Goal: Task Accomplishment & Management: Complete application form

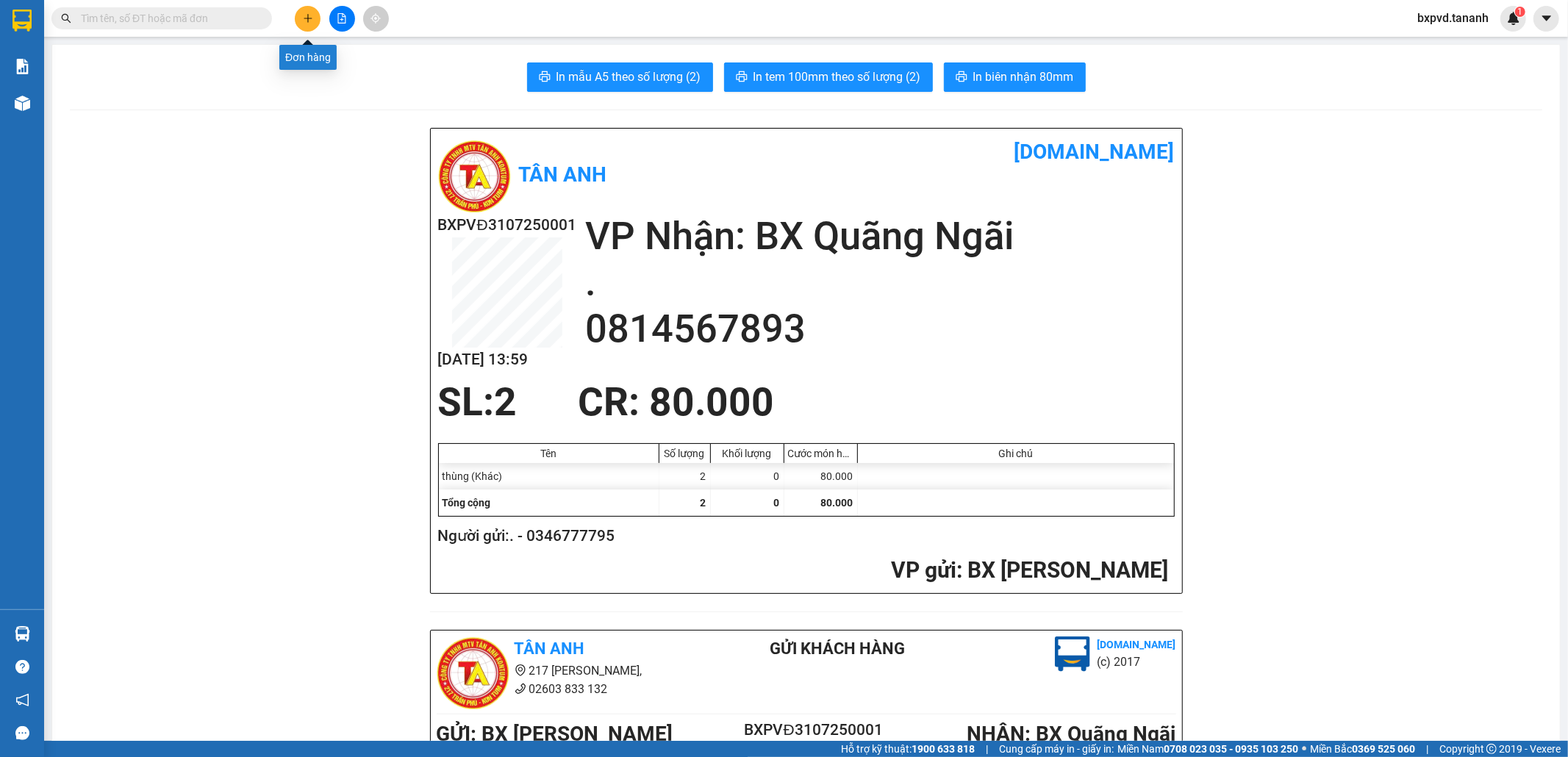
click at [306, 19] on icon "plus" at bounding box center [308, 18] width 8 height 1
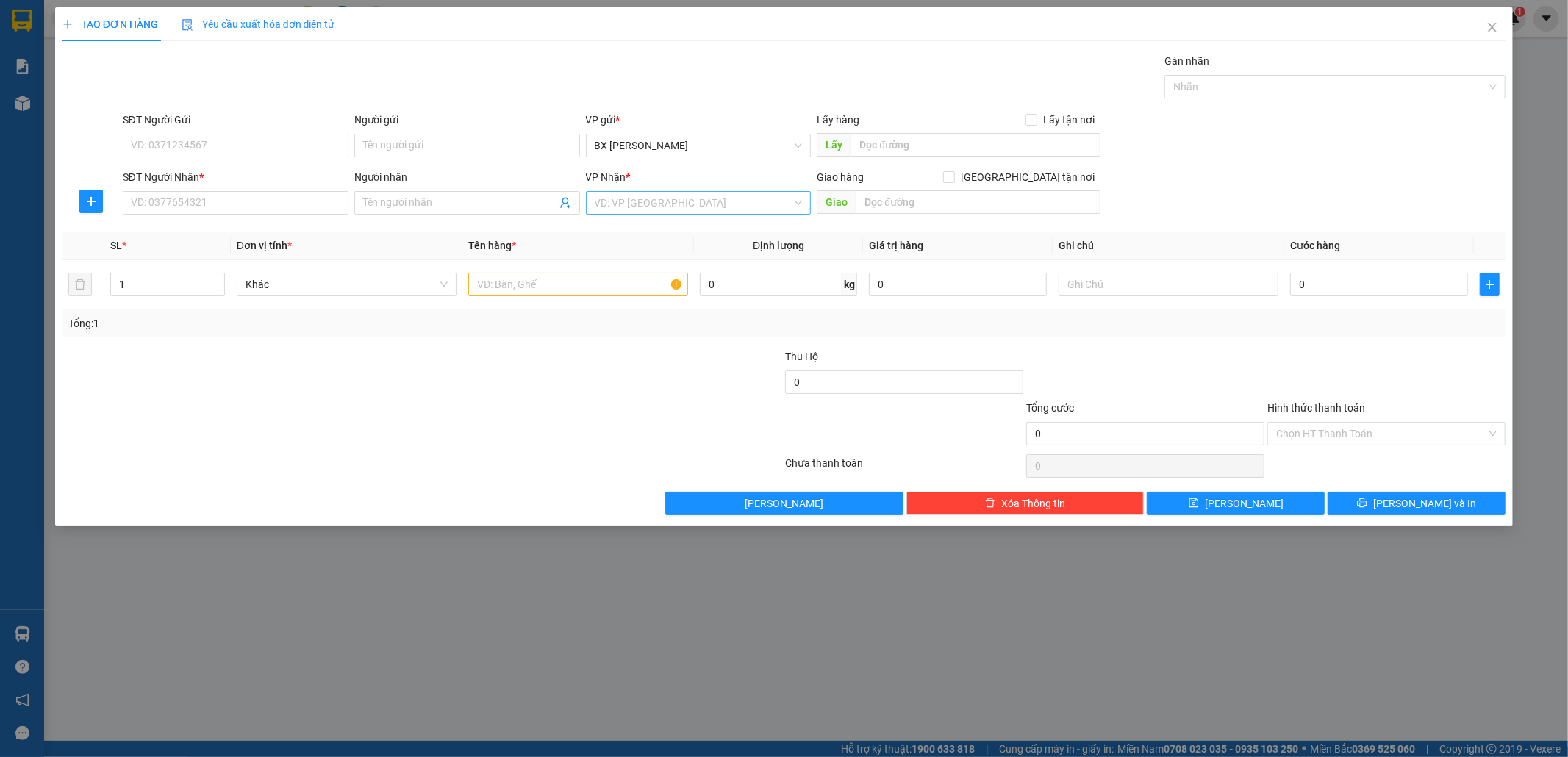
click at [754, 204] on input "search" at bounding box center [694, 203] width 198 height 22
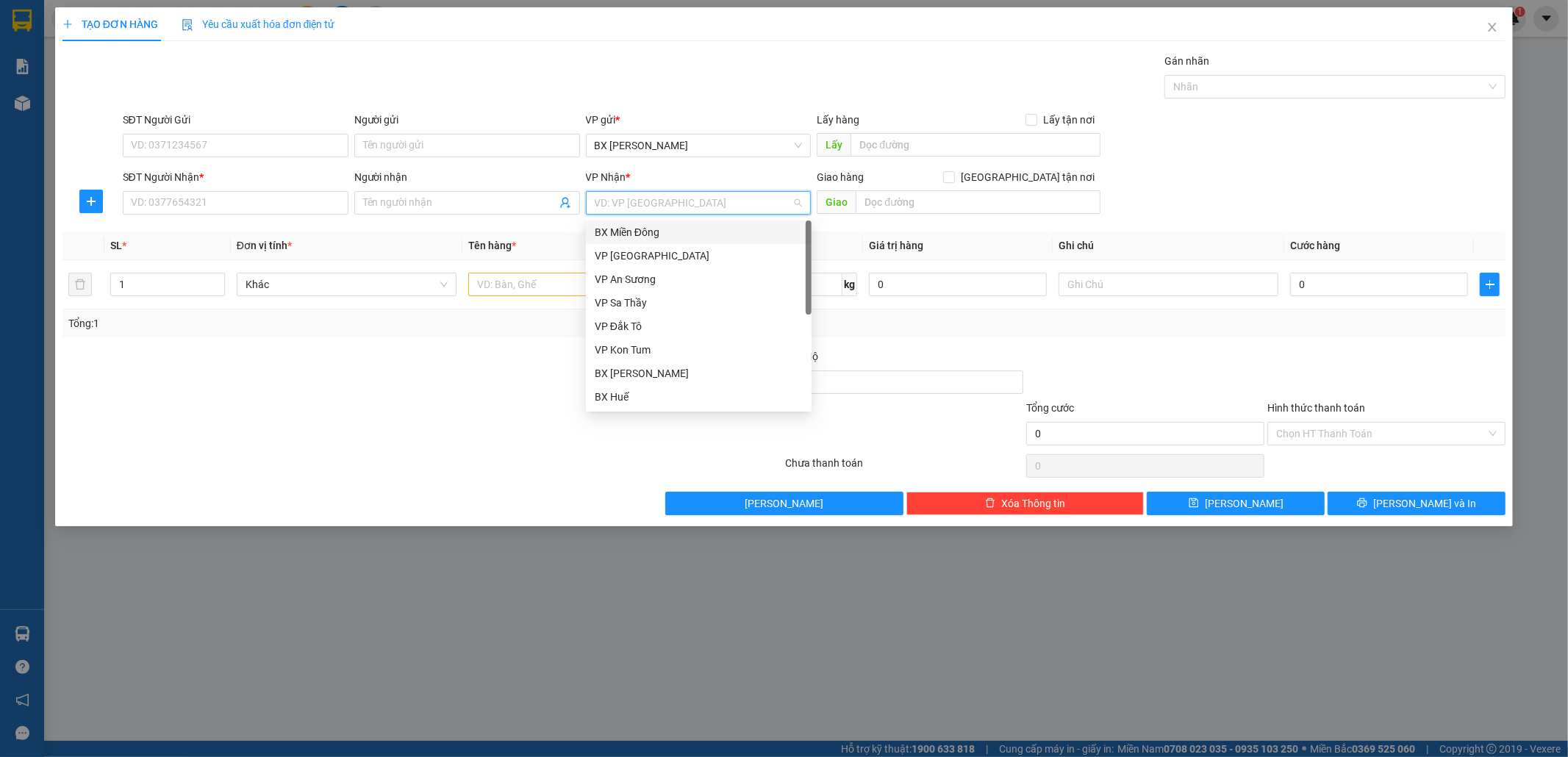
click at [701, 237] on div "BX Miền Đông" at bounding box center [699, 231] width 208 height 16
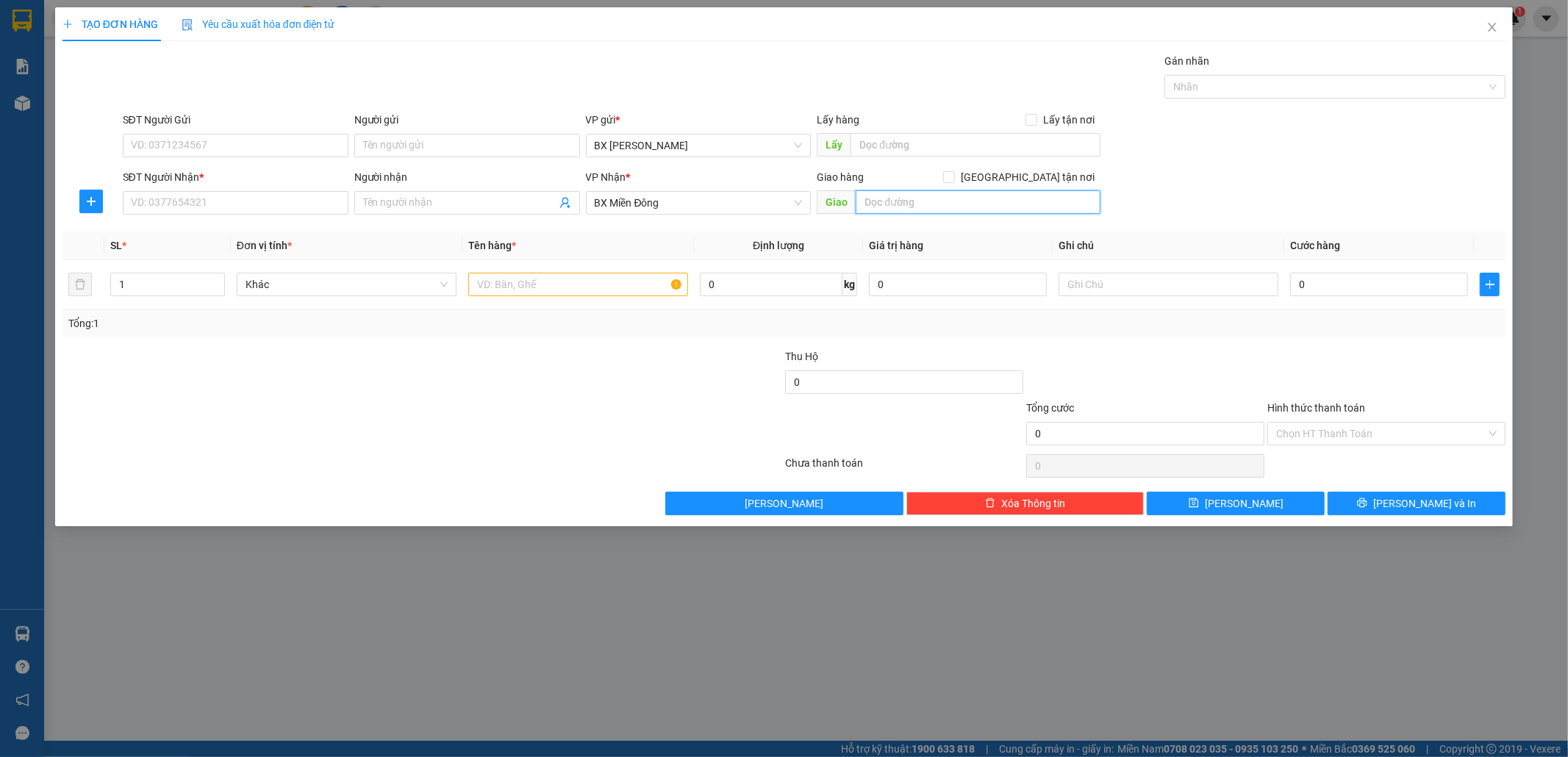
click at [957, 204] on input "text" at bounding box center [978, 202] width 245 height 24
type input "TRẠM THU PHÍ CÂY CHANH-ĐĂK NÔNG"
click at [332, 209] on input "SĐT Người Nhận *" at bounding box center [235, 203] width 226 height 24
type input "0987071159"
type input "0986887005"
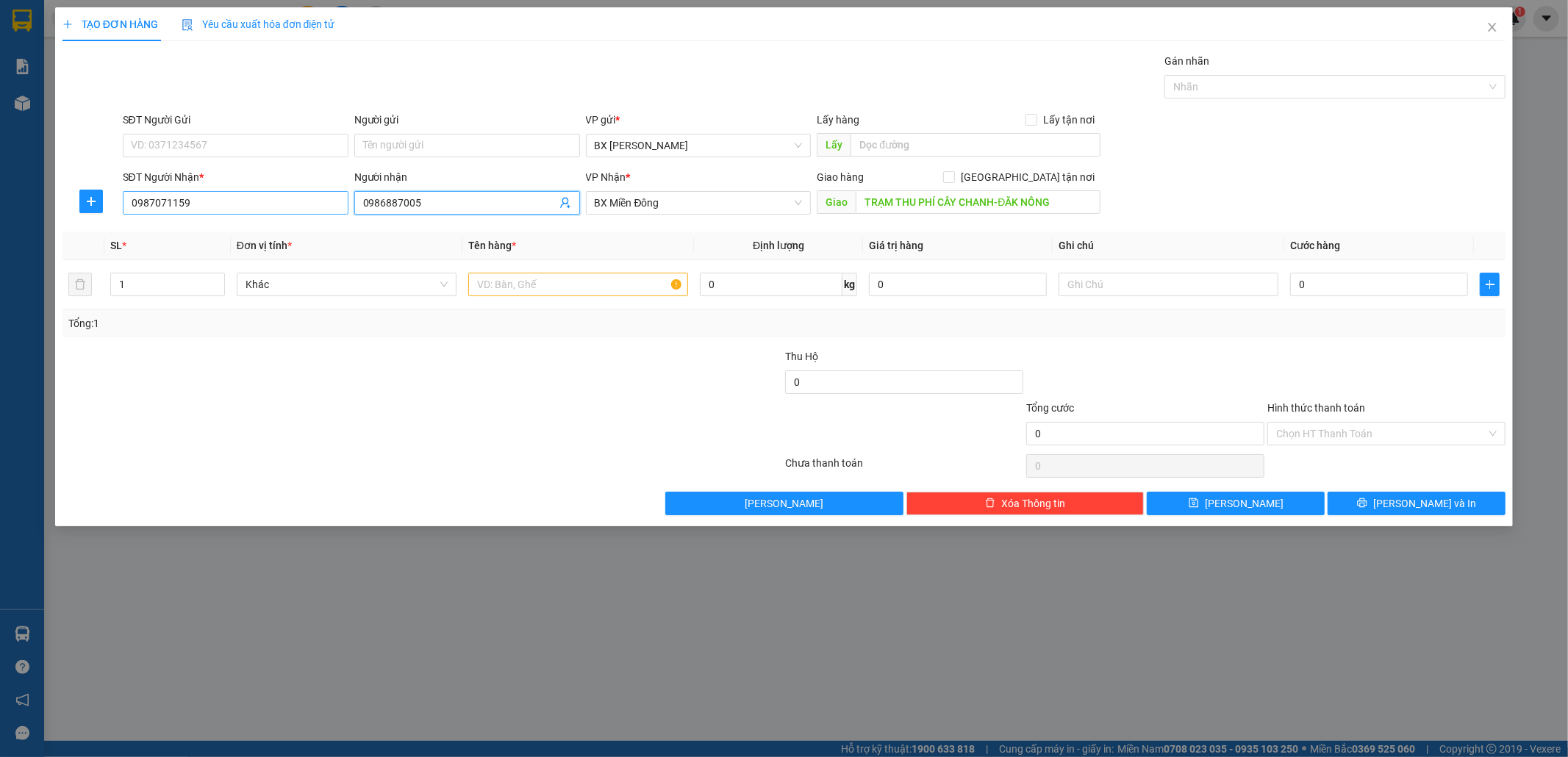
drag, startPoint x: 431, startPoint y: 201, endPoint x: 346, endPoint y: 214, distance: 86.0
click at [354, 213] on span "0986887005" at bounding box center [466, 203] width 226 height 24
paste input "0986887005"
drag, startPoint x: 287, startPoint y: 142, endPoint x: 357, endPoint y: 159, distance: 72.0
click at [295, 145] on input "0986887005" at bounding box center [235, 145] width 226 height 24
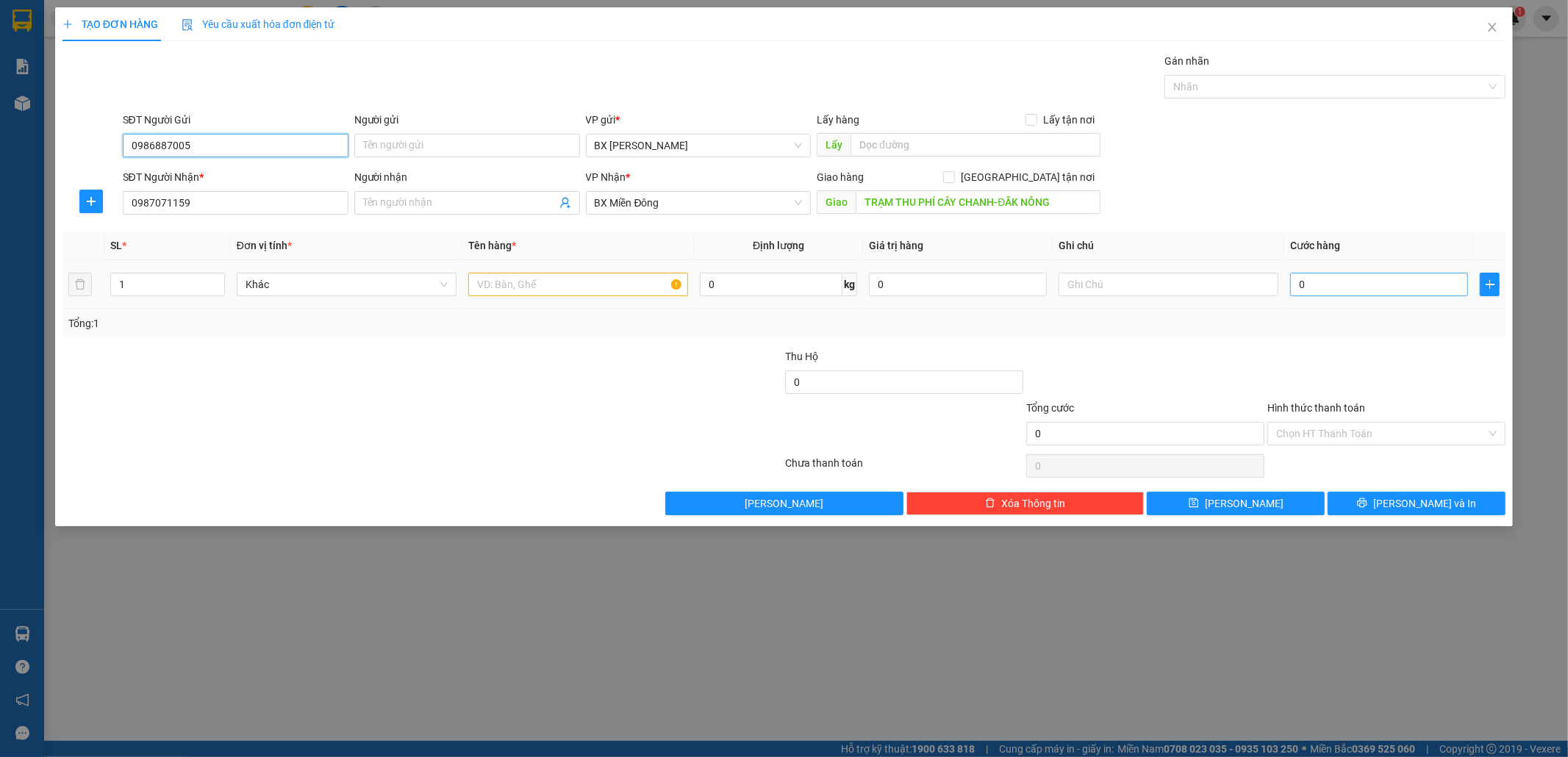
type input "0986887005"
click at [1341, 283] on input "0" at bounding box center [1379, 285] width 178 height 24
type input "7"
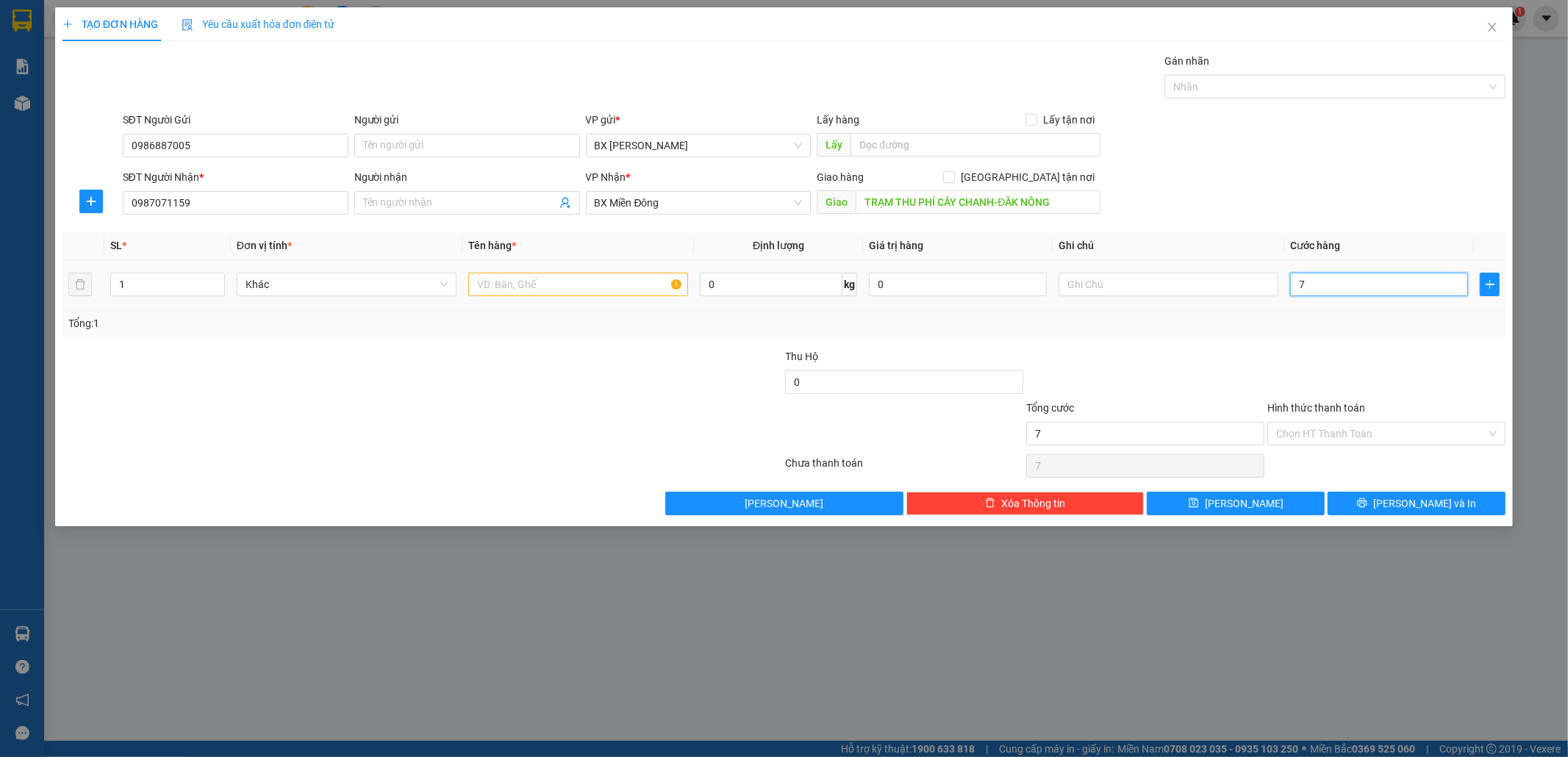
type input "70"
type input "70.000"
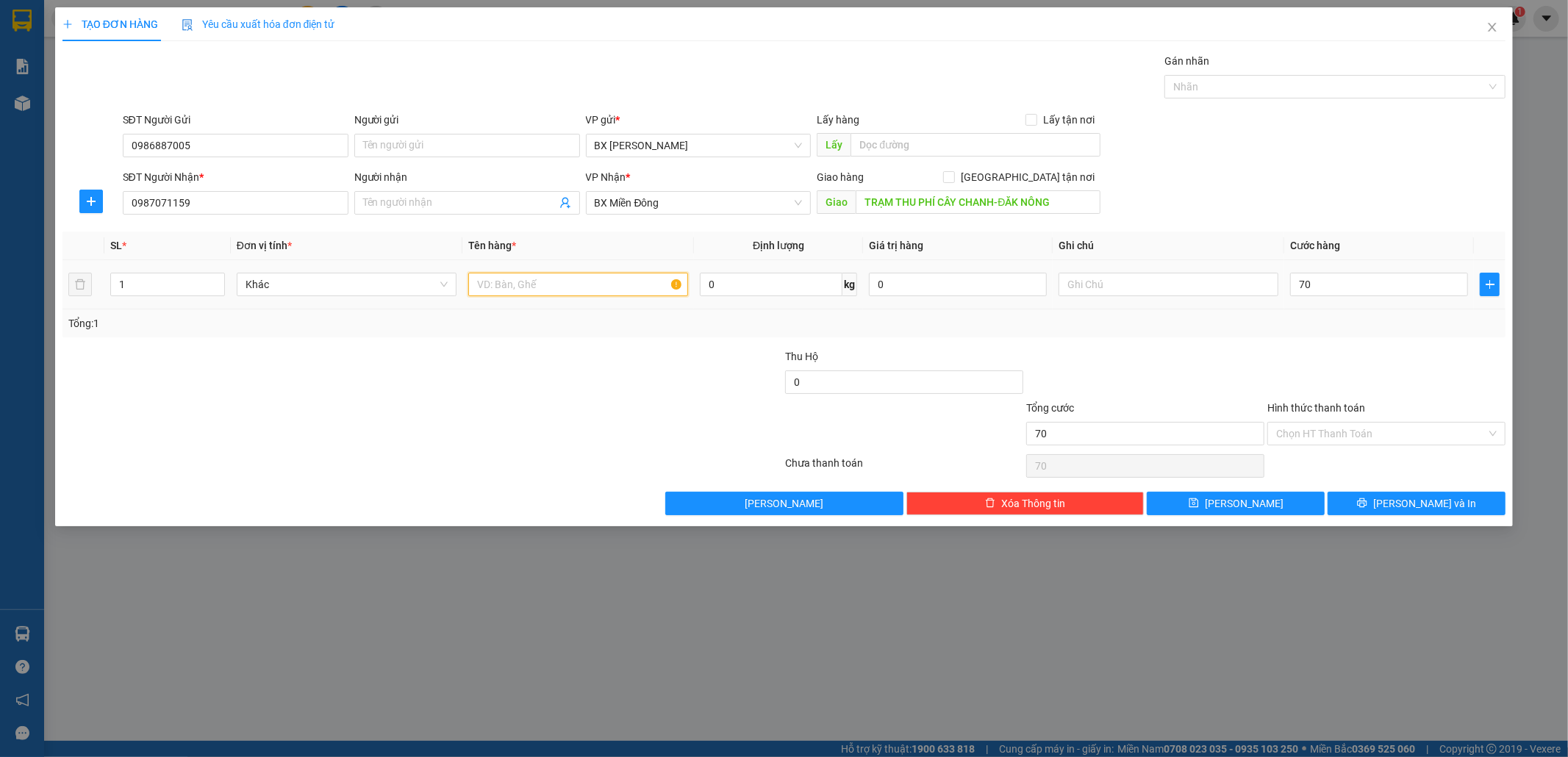
type input "70.000"
click at [591, 285] on input "text" at bounding box center [578, 285] width 220 height 24
type input "1T"
click at [1364, 504] on button "[PERSON_NAME] và In" at bounding box center [1416, 504] width 178 height 24
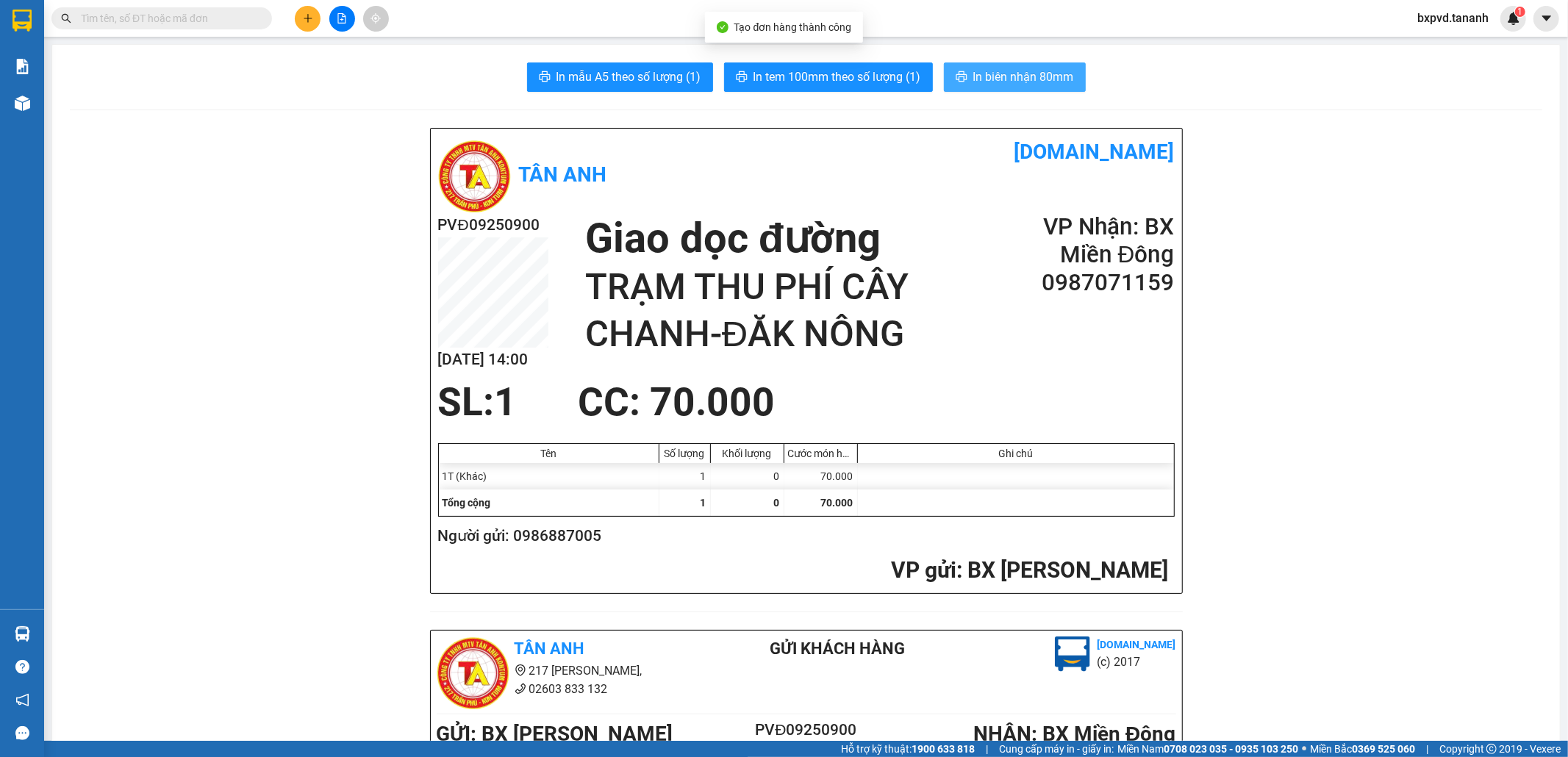
click at [1043, 71] on span "In biên nhận 80mm" at bounding box center [1023, 77] width 101 height 19
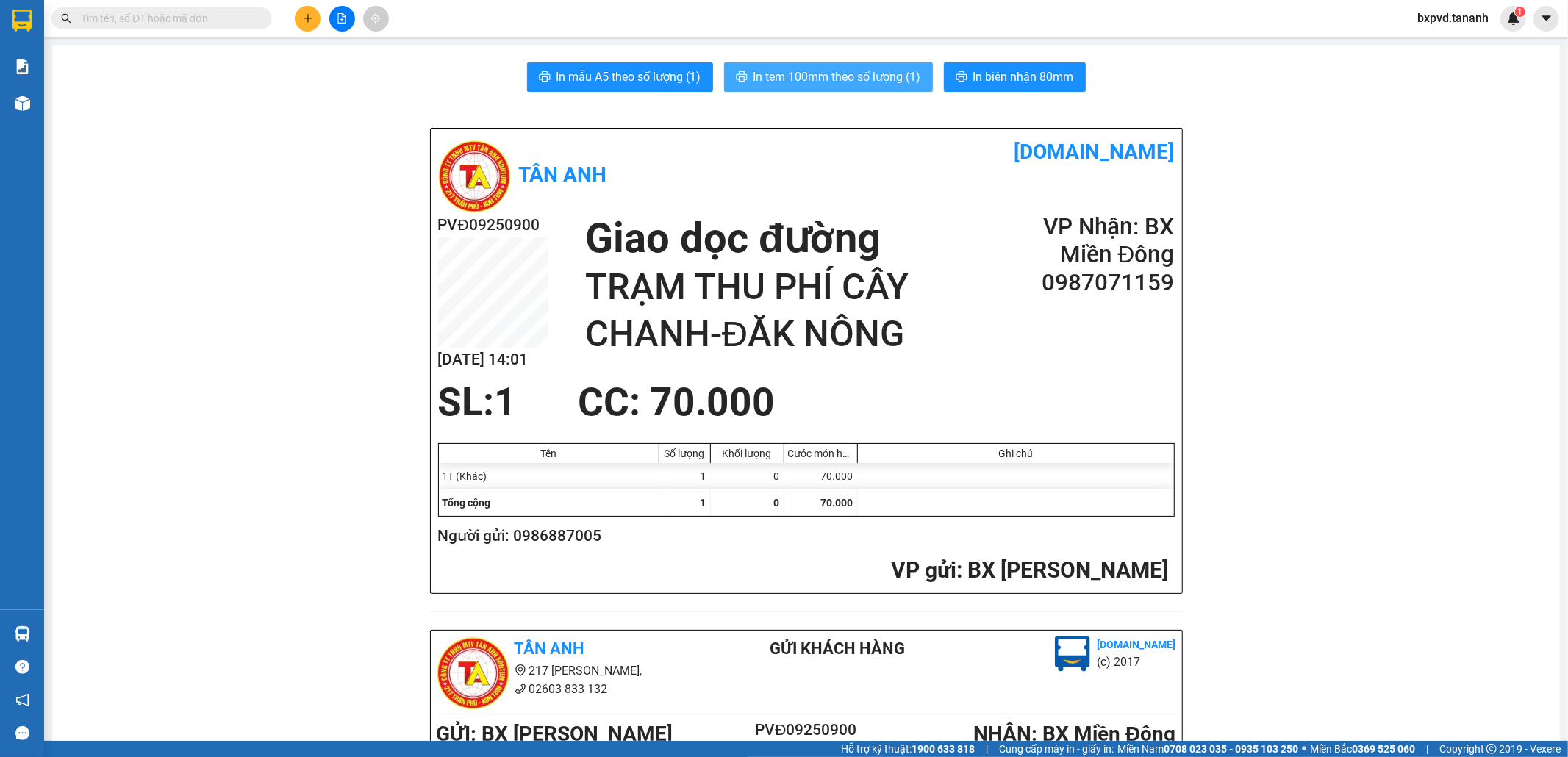
drag, startPoint x: 886, startPoint y: 86, endPoint x: 883, endPoint y: 76, distance: 10.4
click at [883, 76] on button "In tem 100mm theo số lượng (1)" at bounding box center [828, 77] width 209 height 30
click at [883, 76] on span "In tem 100mm theo số lượng (1)" at bounding box center [837, 77] width 167 height 19
